Goal: Transaction & Acquisition: Download file/media

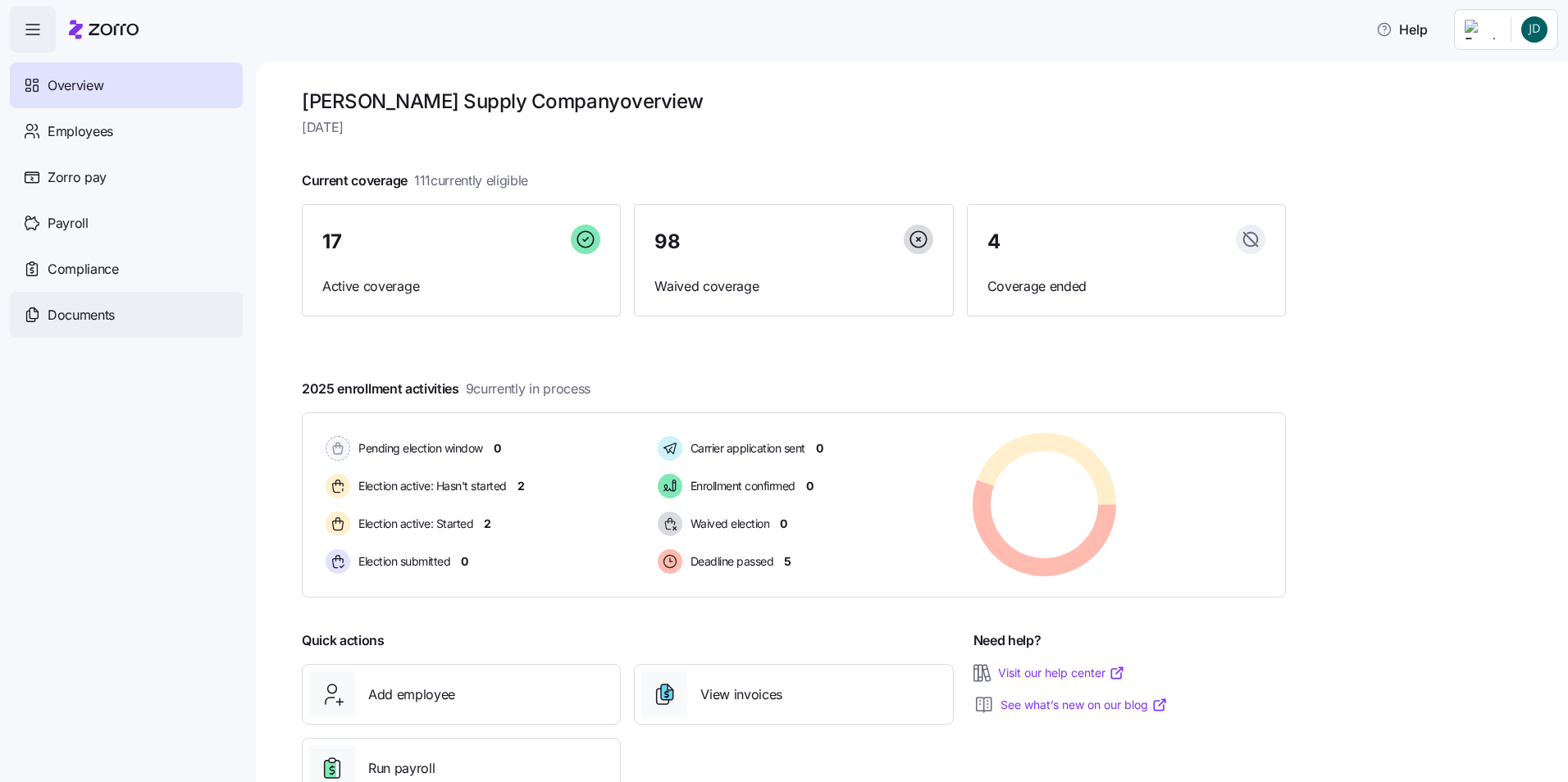
click at [79, 317] on span "Documents" at bounding box center [81, 315] width 67 height 20
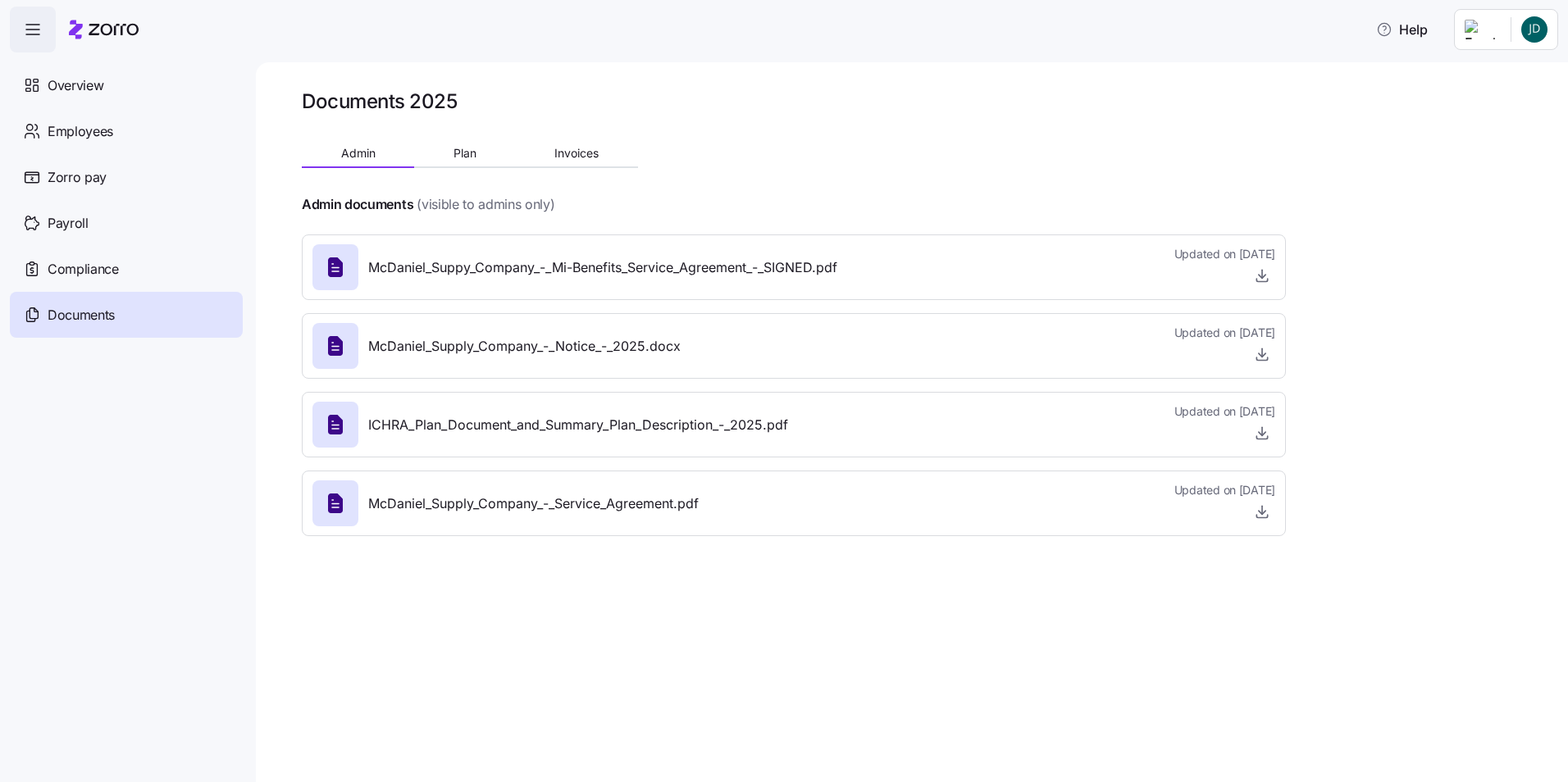
click at [817, 268] on span "McDaniel_Suppy_Company_-_Mi-Benefits_Service_Agreement_-_SIGNED.pdf" at bounding box center [603, 268] width 469 height 20
click at [1256, 274] on icon "button" at bounding box center [1262, 276] width 17 height 17
click at [1262, 516] on icon "button" at bounding box center [1262, 512] width 17 height 17
click at [458, 151] on span "Plan" at bounding box center [465, 153] width 23 height 11
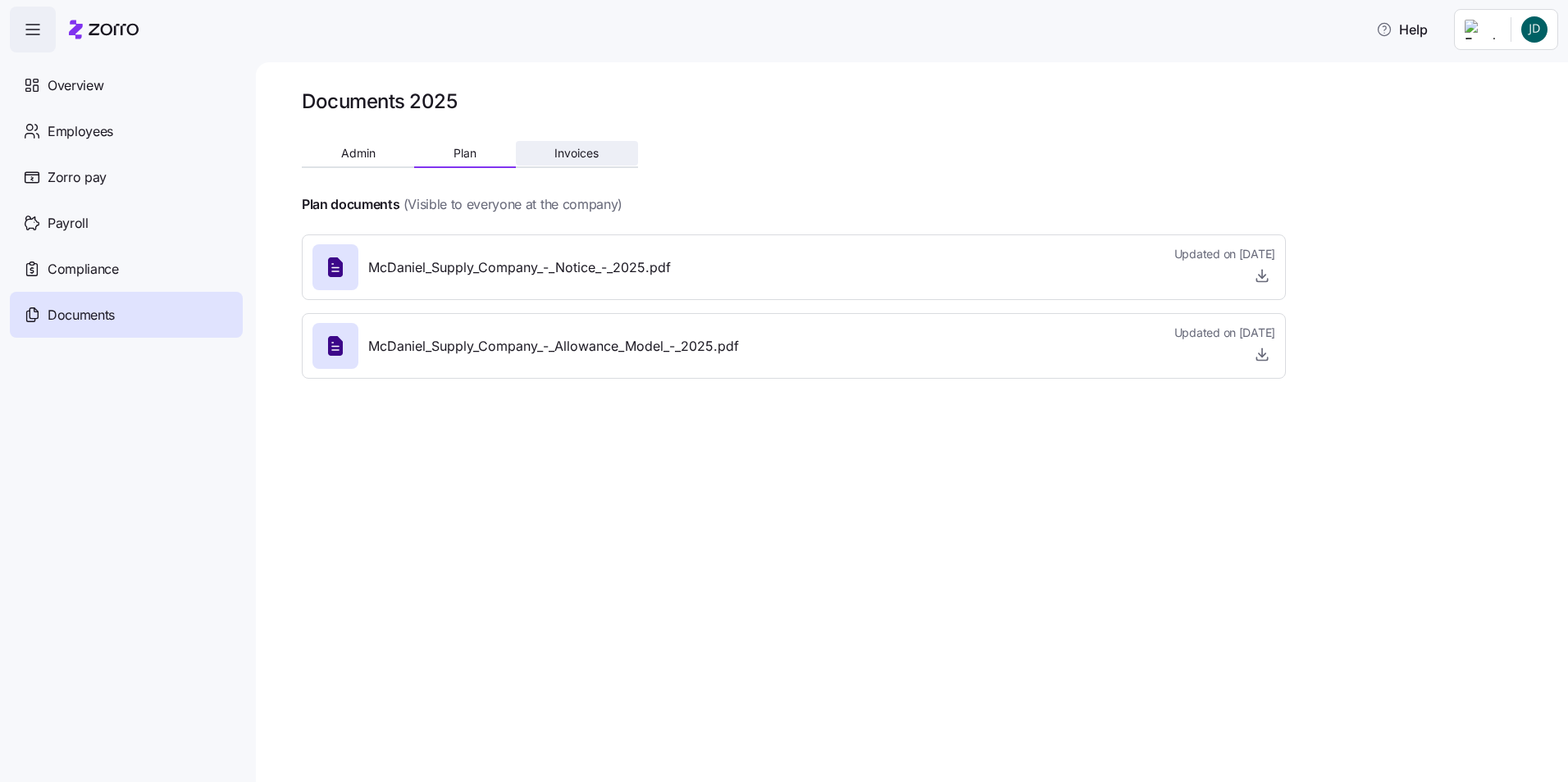
click at [591, 155] on span "Invoices" at bounding box center [576, 153] width 44 height 11
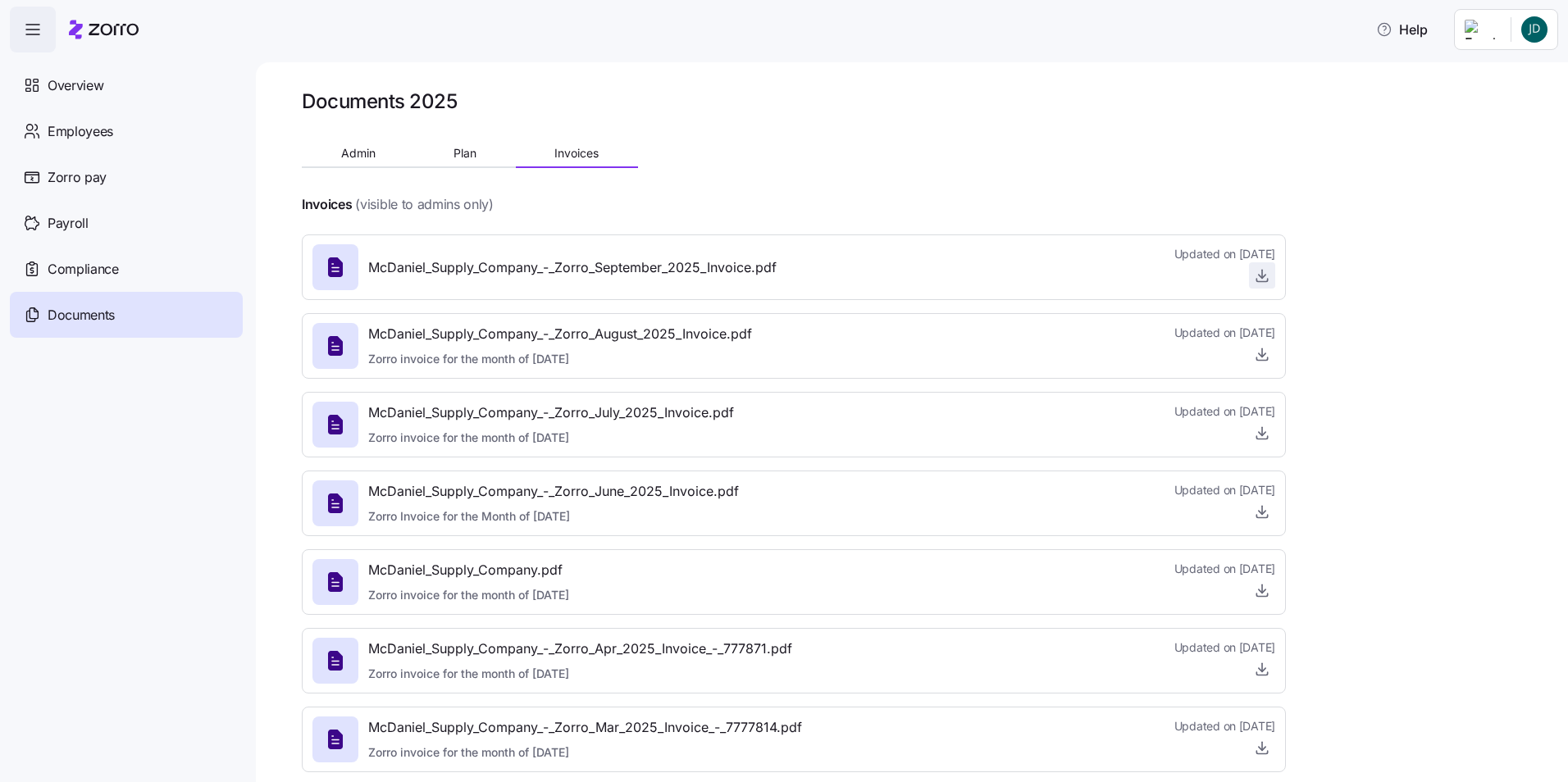
click at [1259, 268] on span "button" at bounding box center [1262, 275] width 25 height 25
click at [1260, 275] on icon "button" at bounding box center [1262, 276] width 17 height 17
click at [1260, 588] on icon "button" at bounding box center [1262, 591] width 17 height 17
